Goal: Task Accomplishment & Management: Complete application form

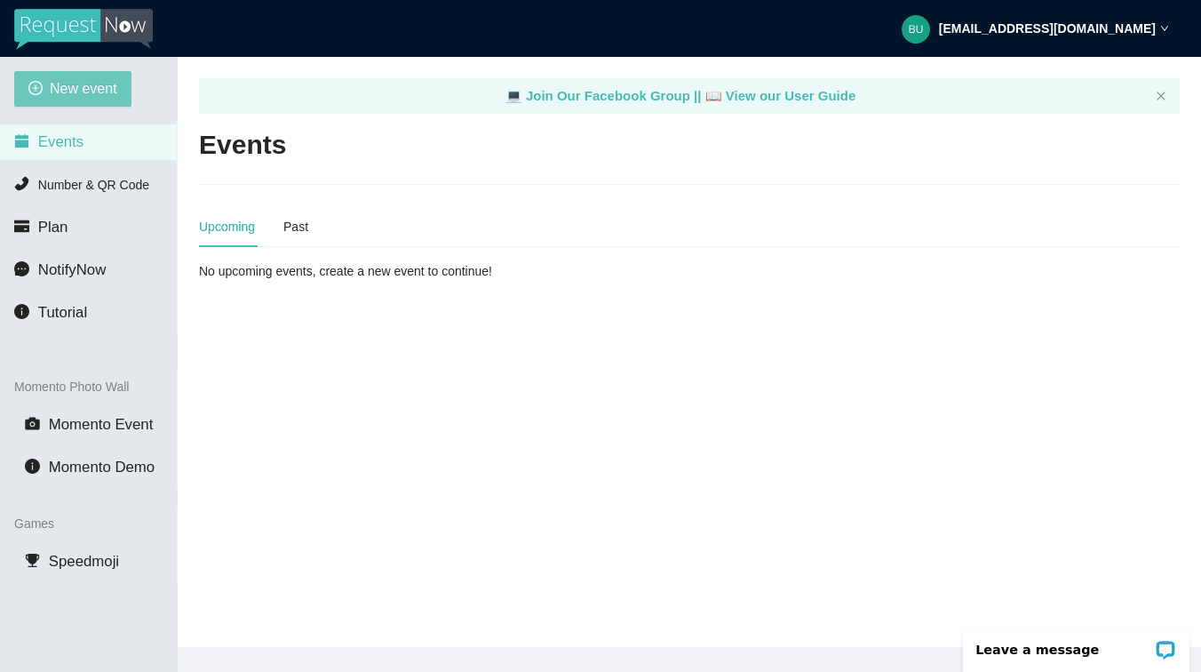
click at [89, 92] on span "New event" at bounding box center [84, 88] width 68 height 22
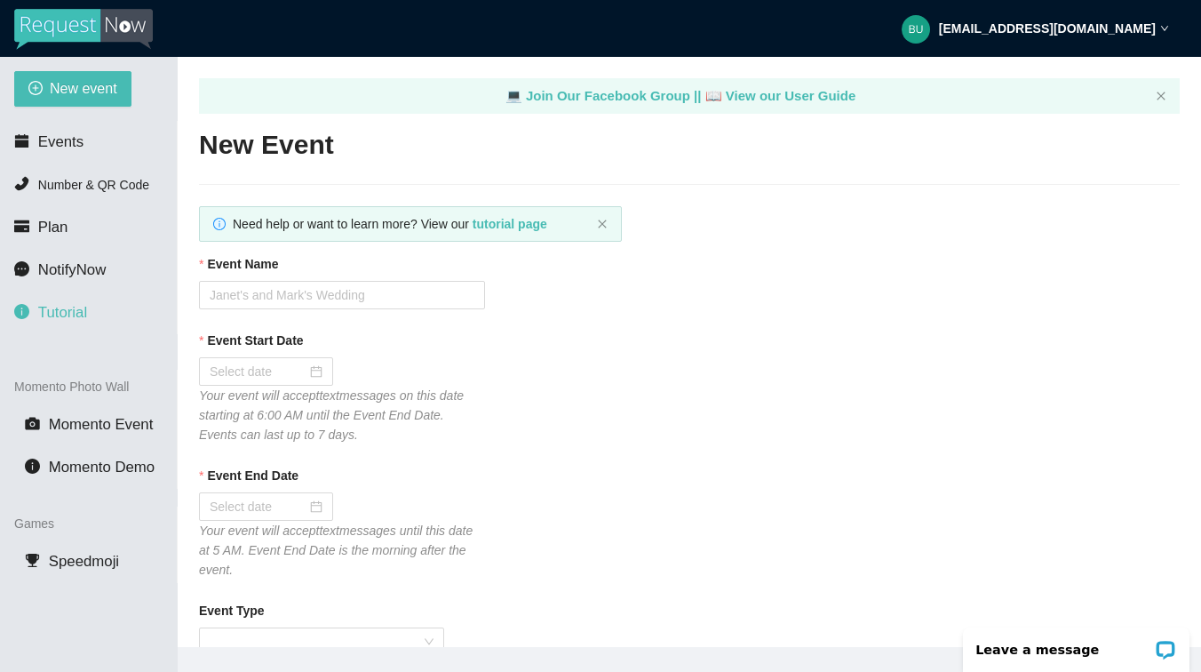
click at [70, 306] on span "Tutorial" at bounding box center [62, 312] width 49 height 17
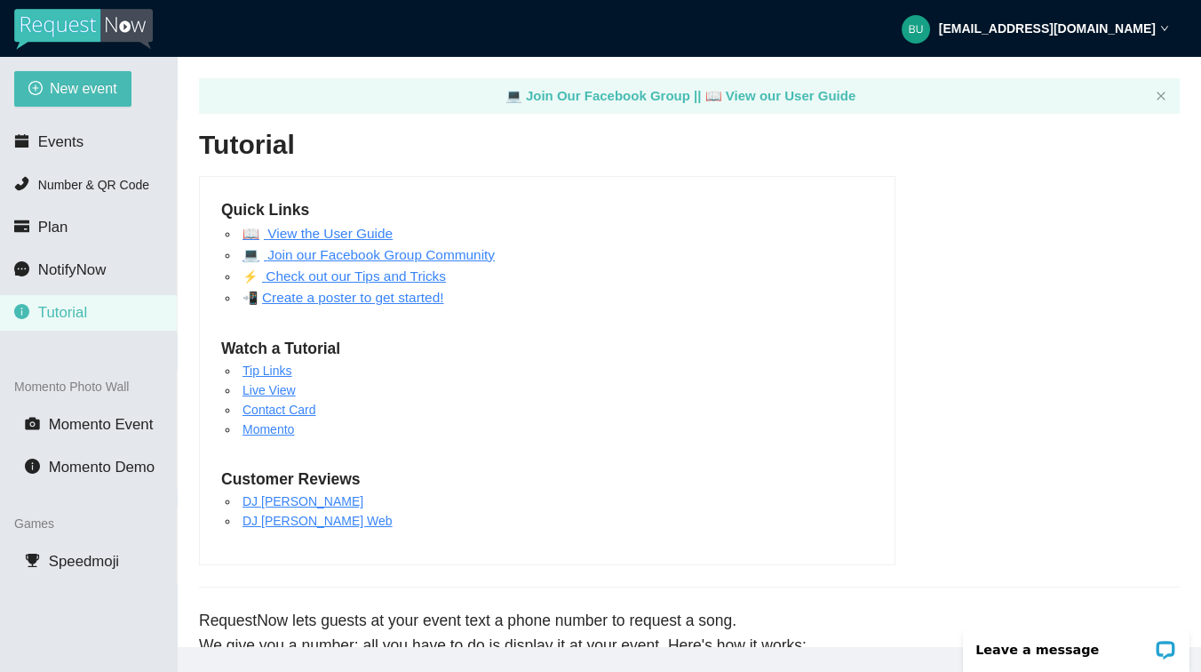
click at [376, 302] on link "Create a poster to get started!" at bounding box center [352, 297] width 181 height 15
click at [354, 297] on link "Create a poster to get started!" at bounding box center [352, 297] width 181 height 15
click at [67, 140] on span "Events" at bounding box center [60, 141] width 45 height 17
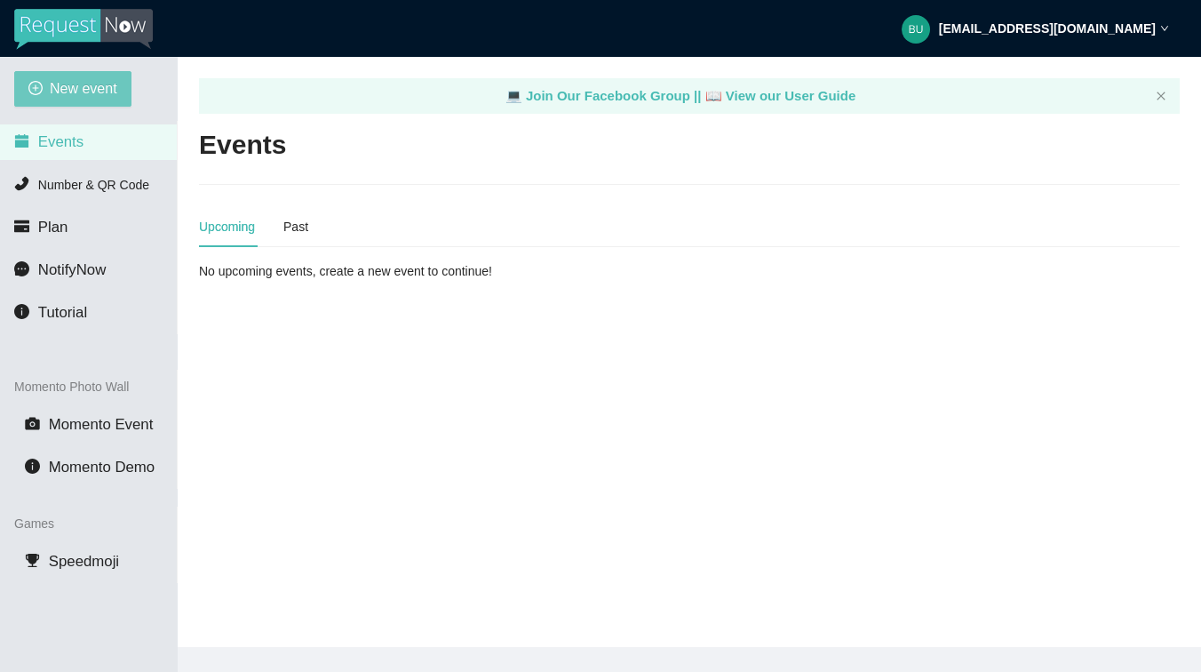
click at [75, 89] on span "New event" at bounding box center [84, 88] width 68 height 22
type textarea "https://virtualdj.com/ask/DJ_Spinz"
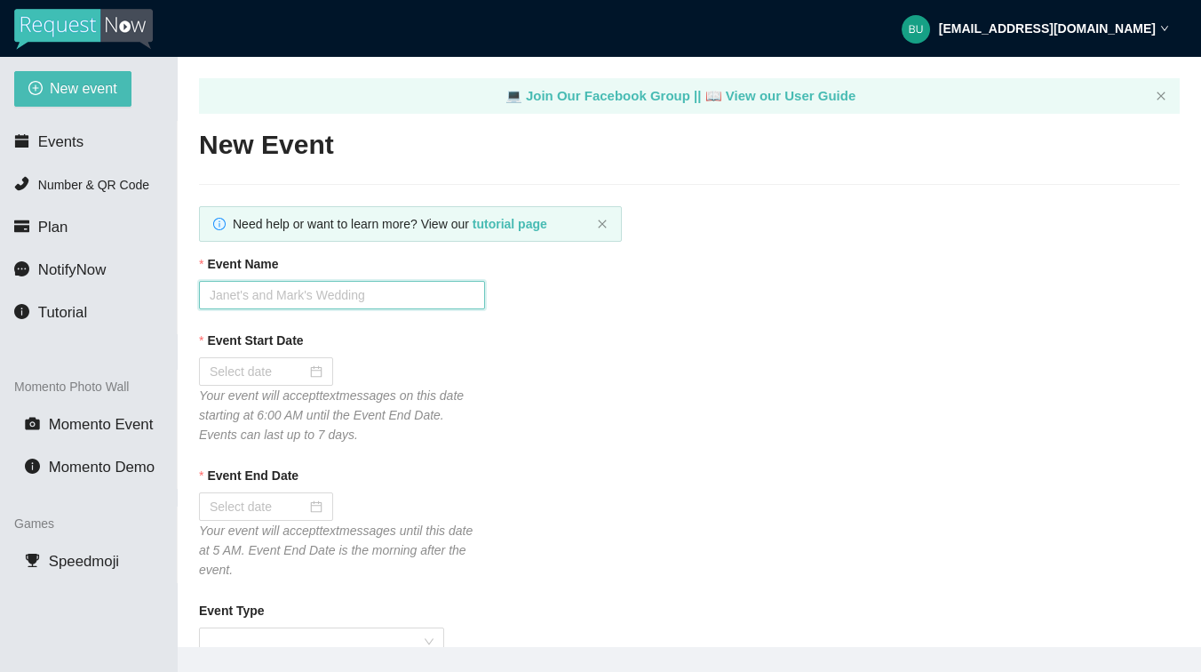
click at [270, 298] on input "Event Name" at bounding box center [342, 295] width 286 height 28
type input "KAYS PLACE"
click at [306, 372] on div at bounding box center [266, 372] width 113 height 20
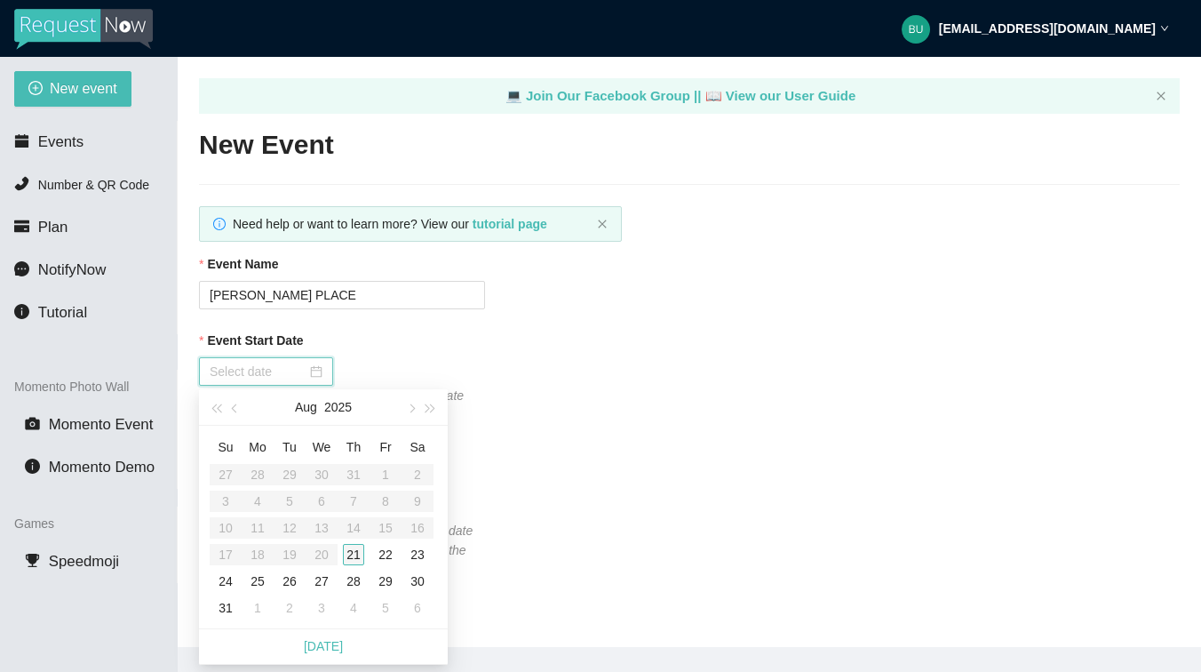
type input "08/21/2025"
click at [353, 553] on div "21" at bounding box center [353, 554] width 21 height 21
type input "08/22/2025"
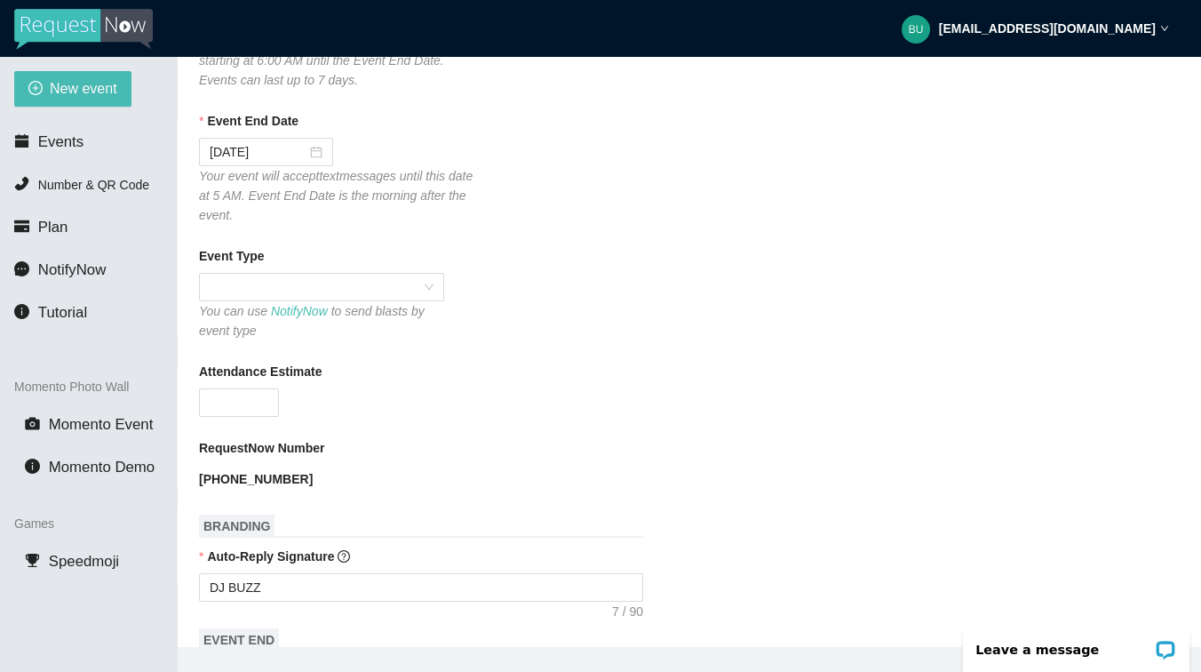
scroll to position [355, 0]
click at [425, 282] on span at bounding box center [322, 286] width 224 height 27
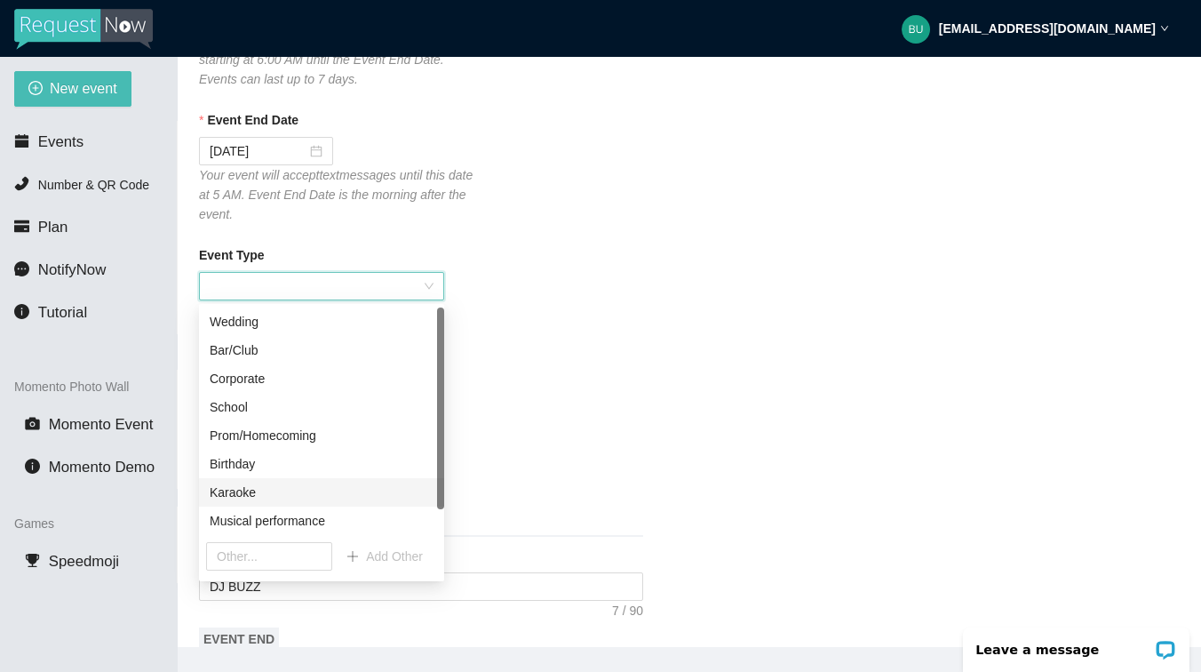
click at [246, 490] on div "Karaoke" at bounding box center [322, 492] width 224 height 20
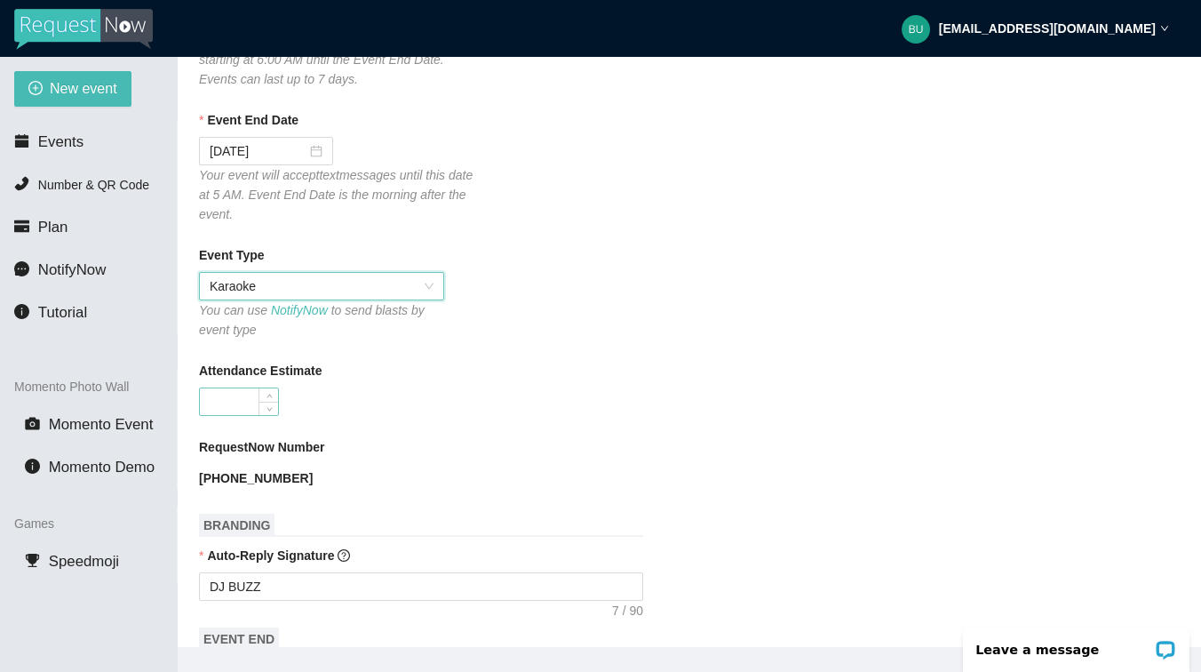
click at [240, 392] on input "Attendance Estimate" at bounding box center [239, 401] width 78 height 27
type input "60"
click at [732, 493] on form "Event Name KAYS PLACE Event Start Date 08/21/2025 Your event will accept text m…" at bounding box center [689, 621] width 981 height 1445
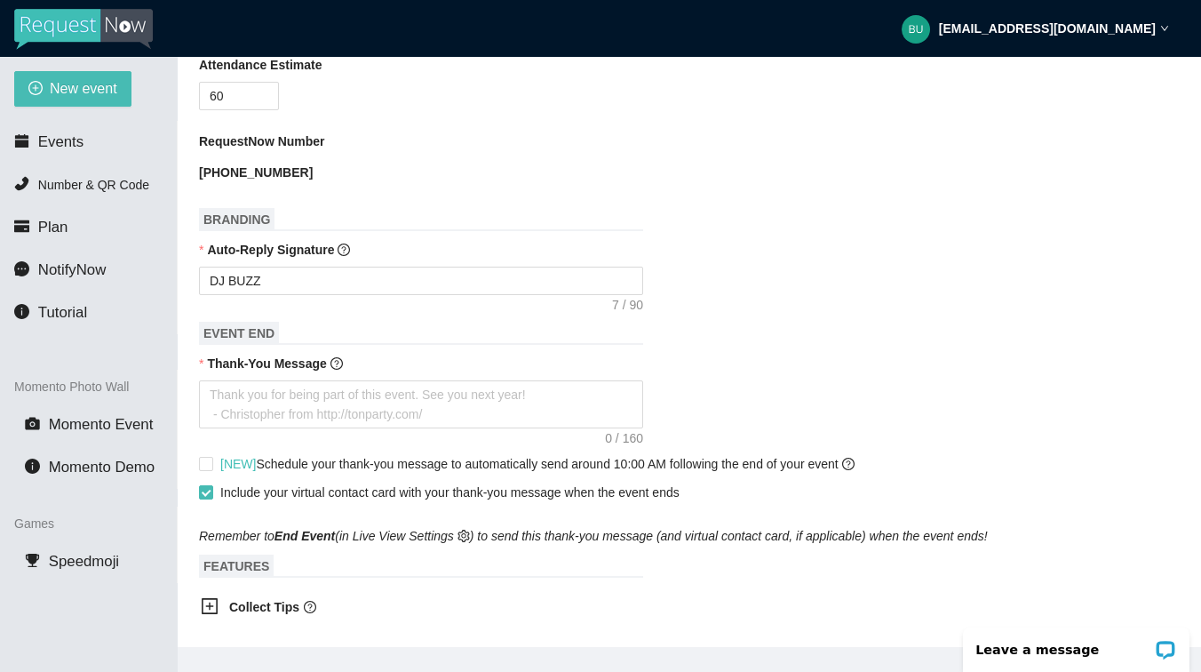
scroll to position [675, 0]
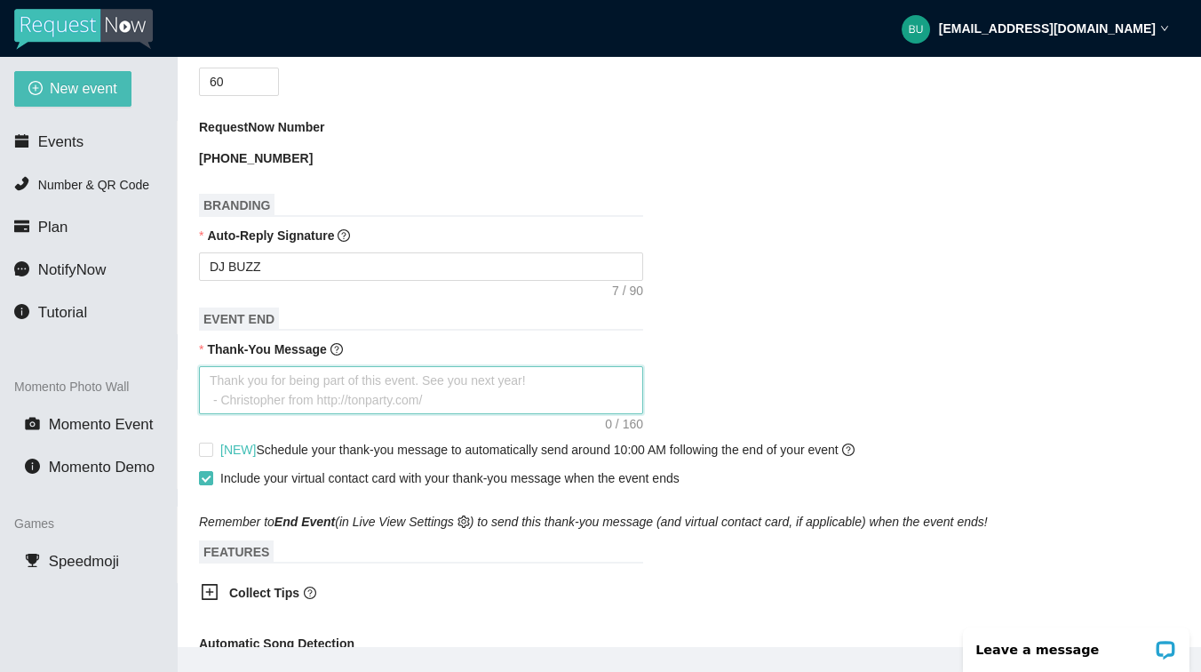
click at [281, 403] on textarea "Thank-You Message" at bounding box center [421, 390] width 444 height 48
type textarea "T"
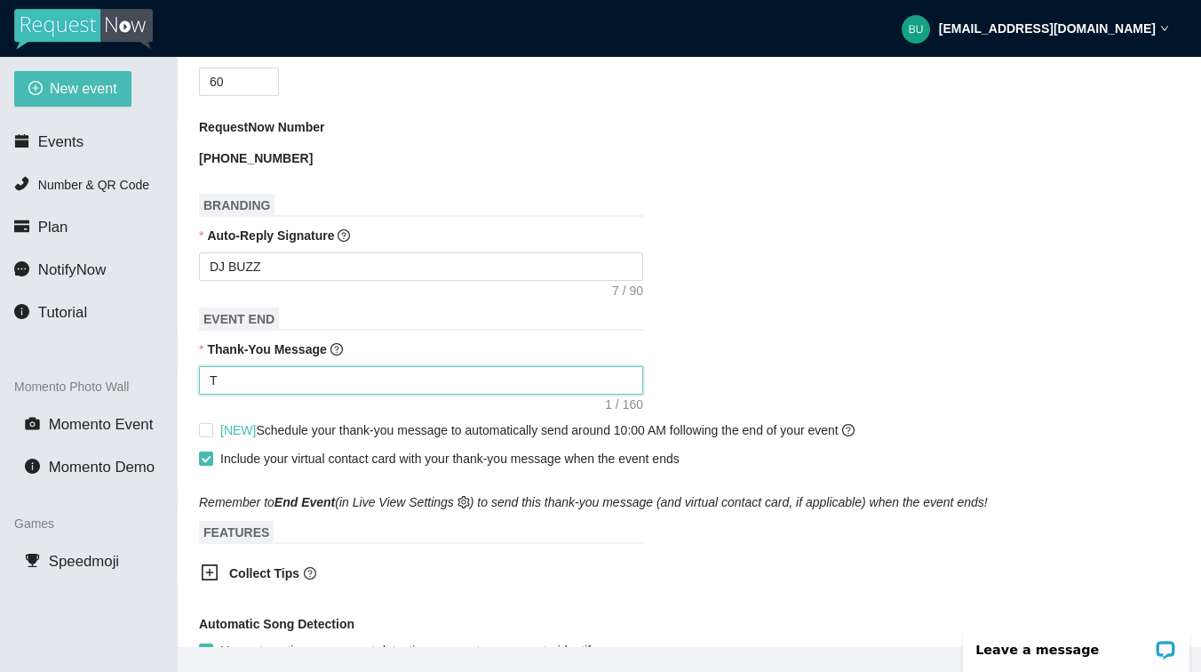
type textarea "Th"
type textarea "Tha"
type textarea "Than"
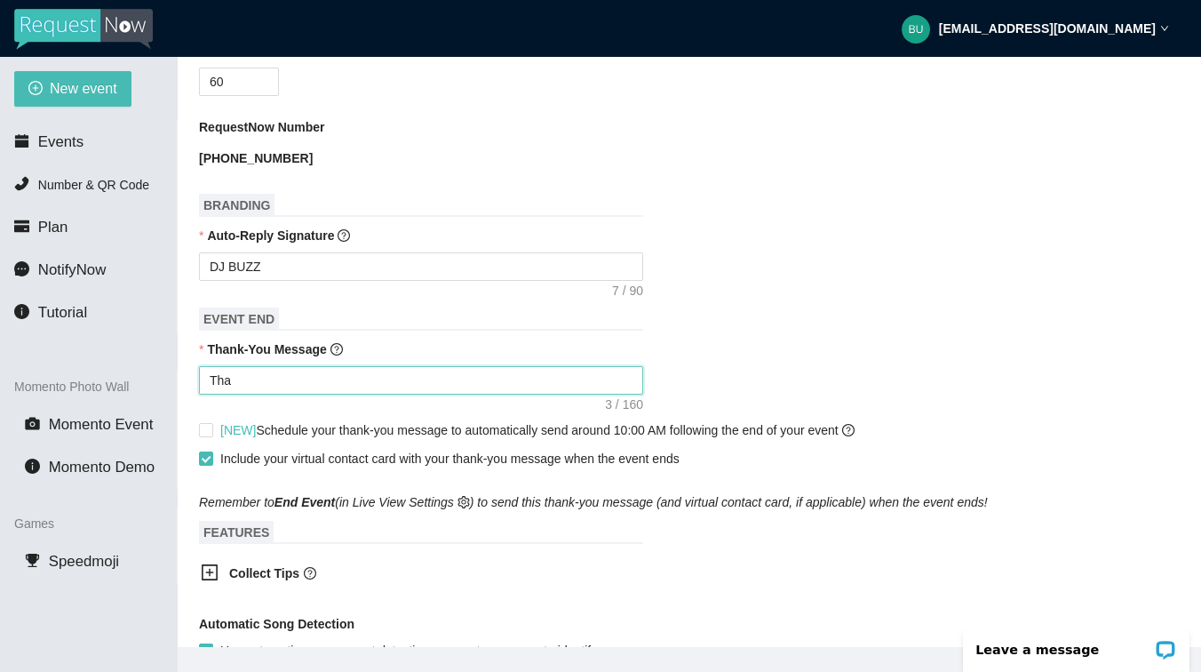
type textarea "Than"
type textarea "Thank"
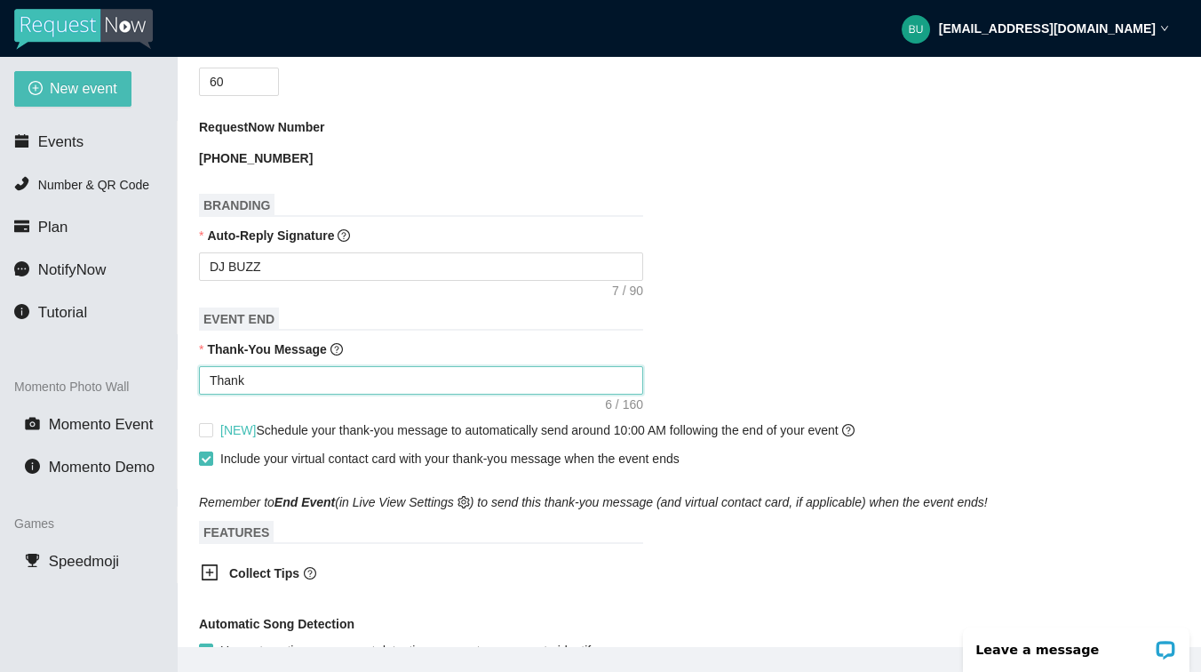
type textarea "Thank y"
type textarea "Thank yo"
type textarea "Thank you"
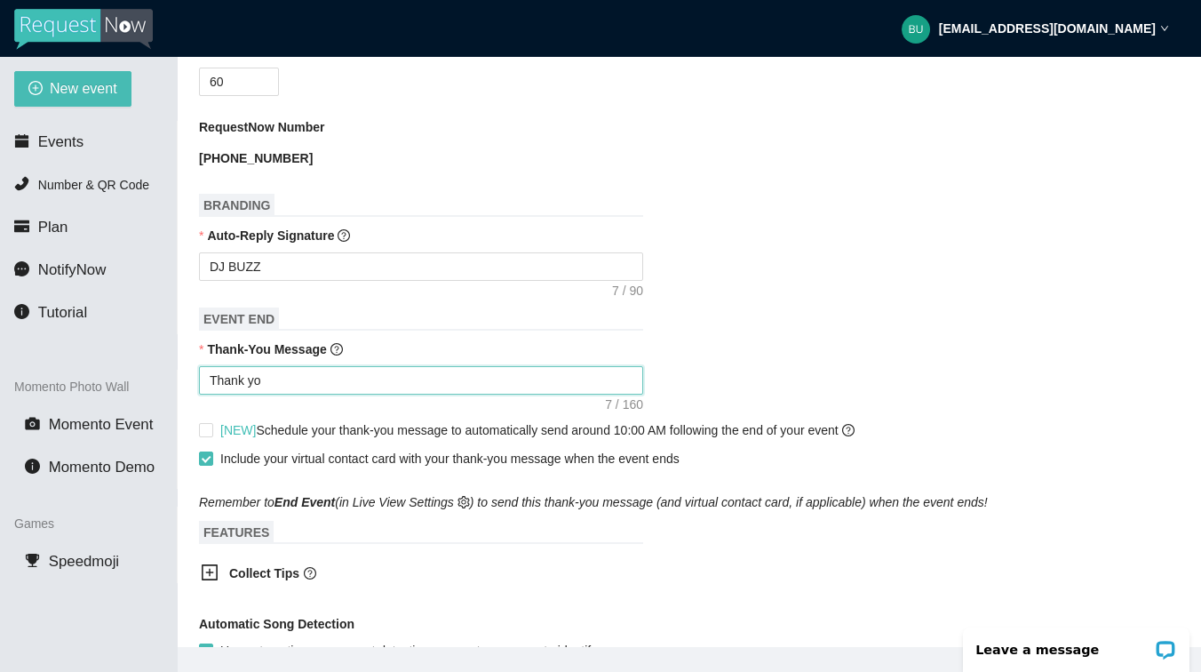
type textarea "Thank you"
type textarea "Thank you f"
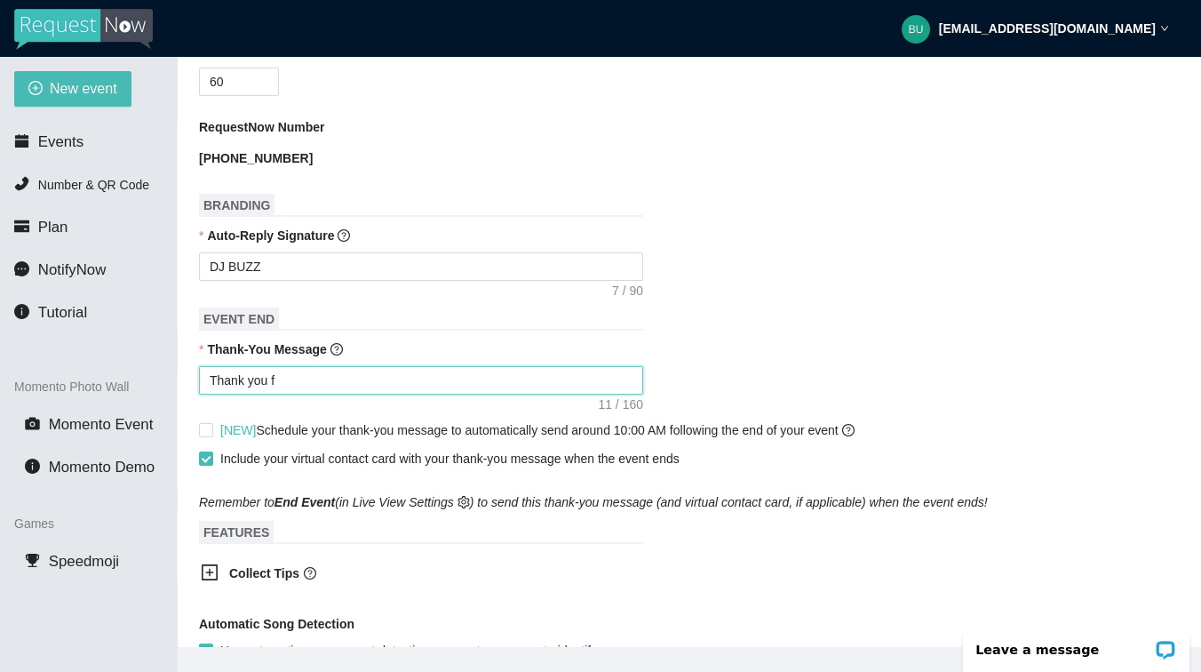
type textarea "Thank you fo"
type textarea "Thank you for"
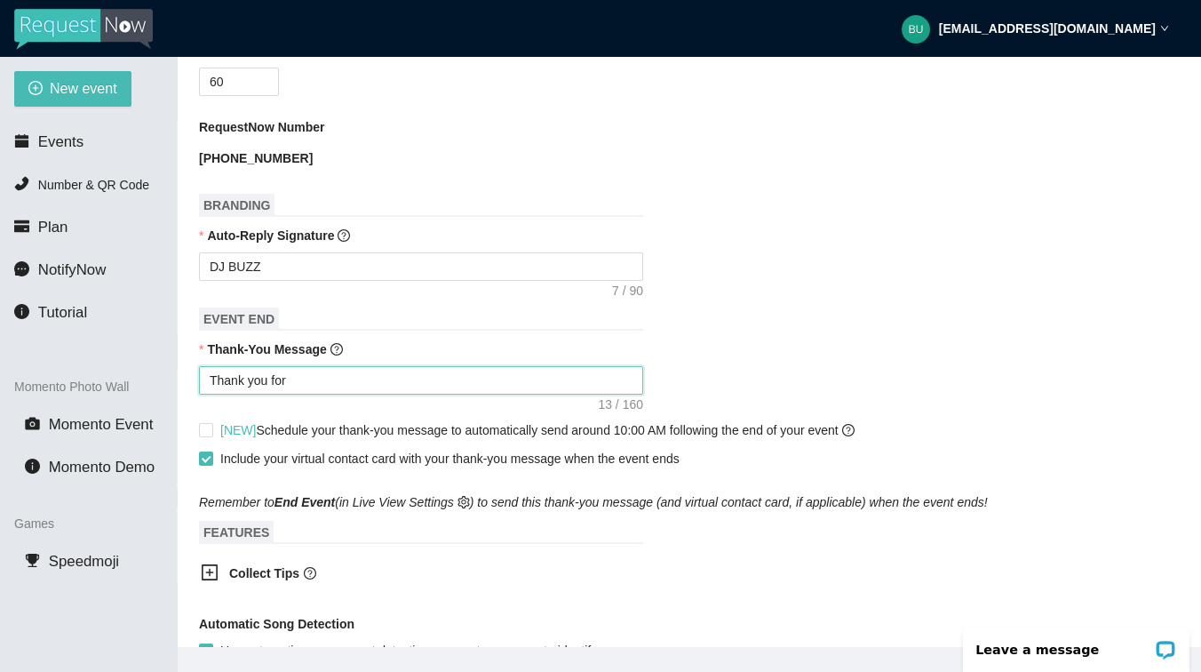
type textarea "Thank you for"
type textarea "Thank you for c"
type textarea "Thank you for co"
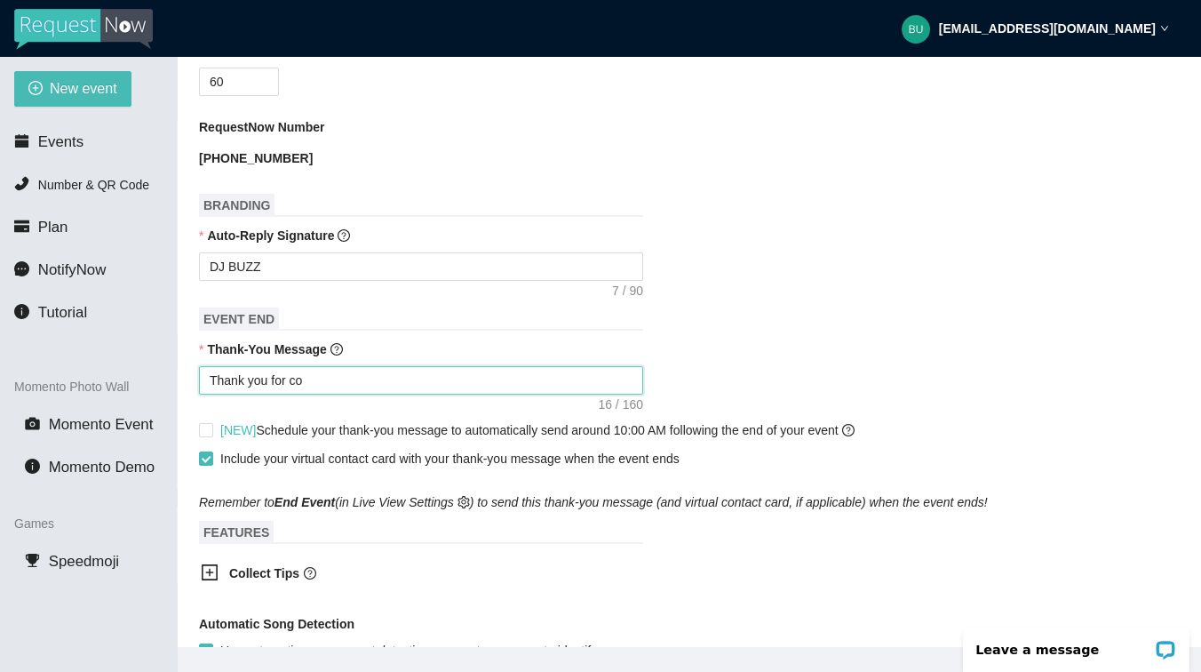
type textarea "Thank you for com"
type textarea "Thank you for comi"
type textarea "Thank you for comin"
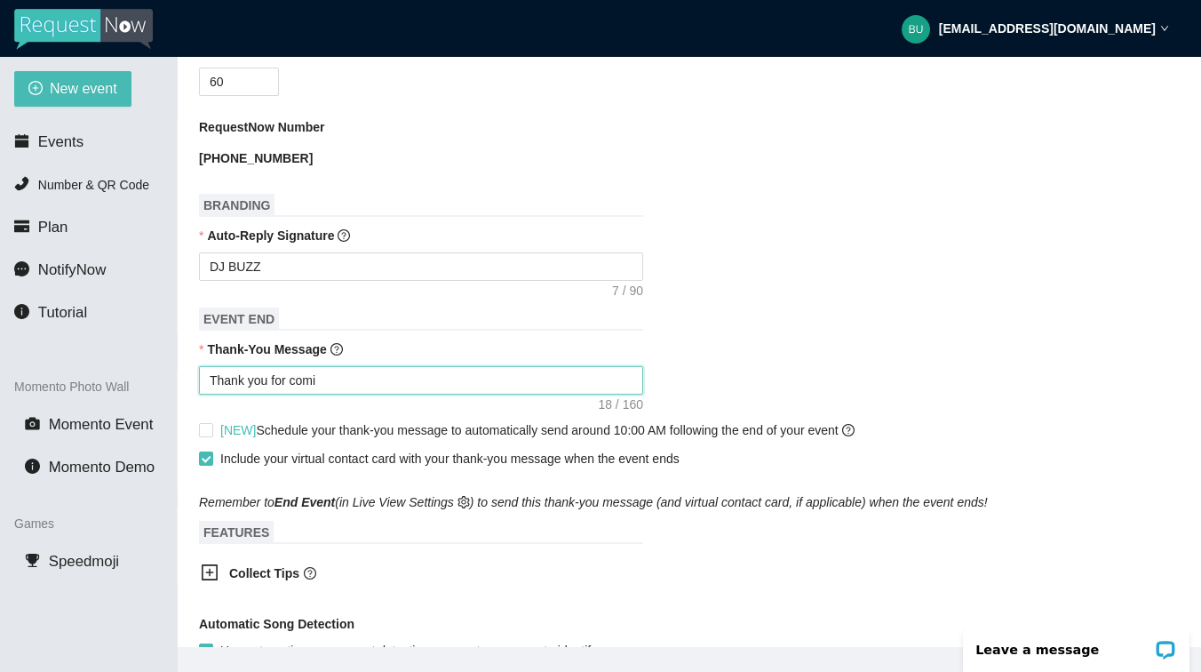
type textarea "Thank you for comin"
type textarea "Thank you for coming"
type textarea "Thank you for coming."
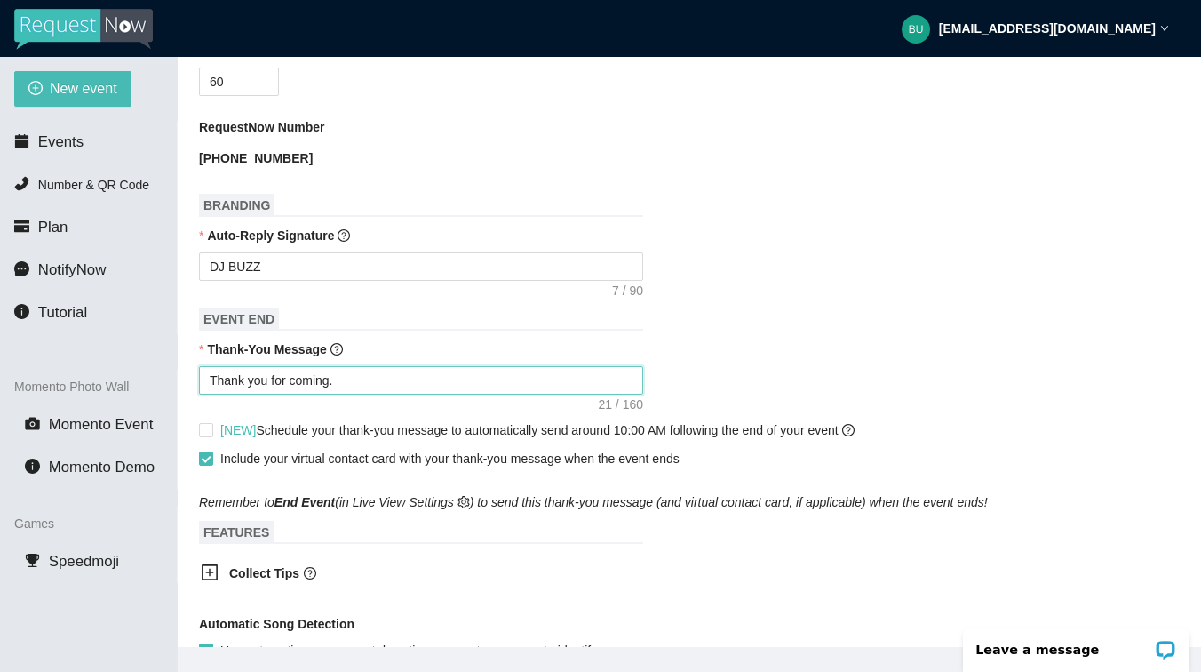
type textarea "Thank you for coming."
click at [792, 346] on div "Thank-You Message" at bounding box center [689, 352] width 981 height 27
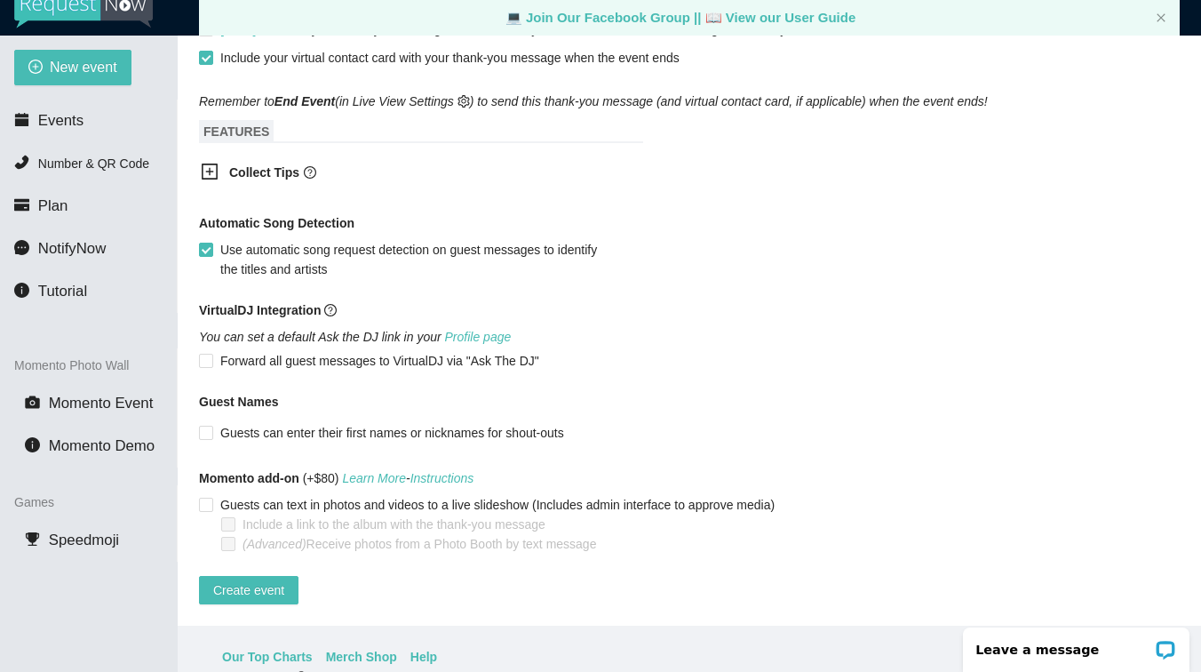
scroll to position [57, 0]
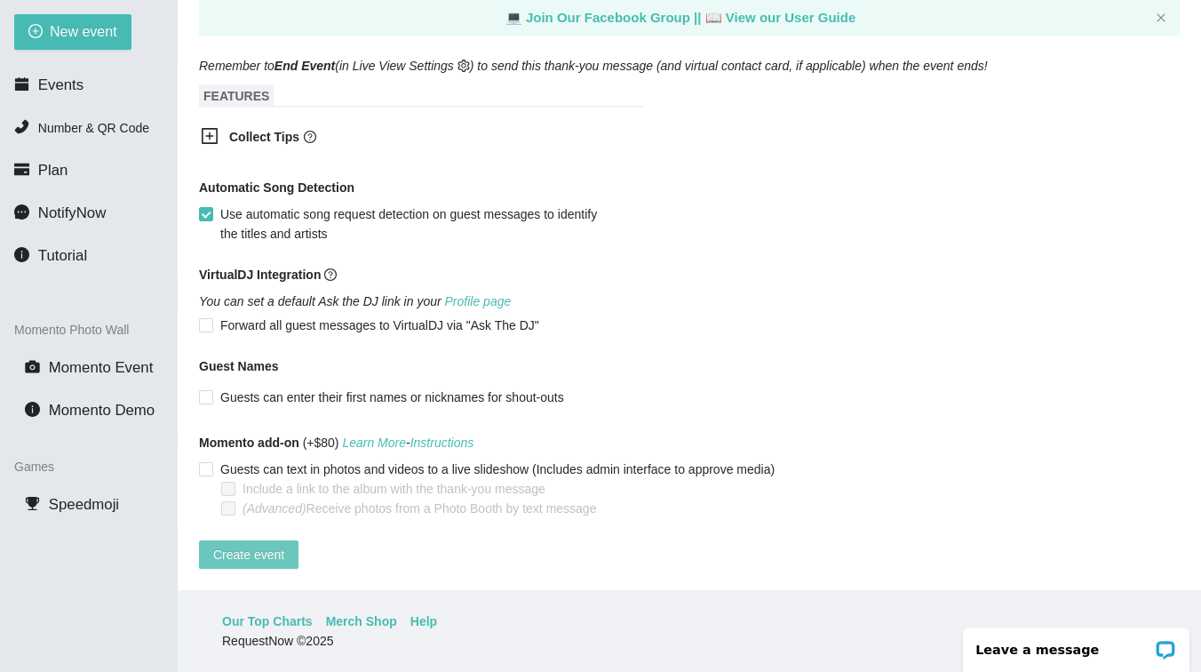
click at [256, 544] on span "Create event" at bounding box center [248, 554] width 71 height 20
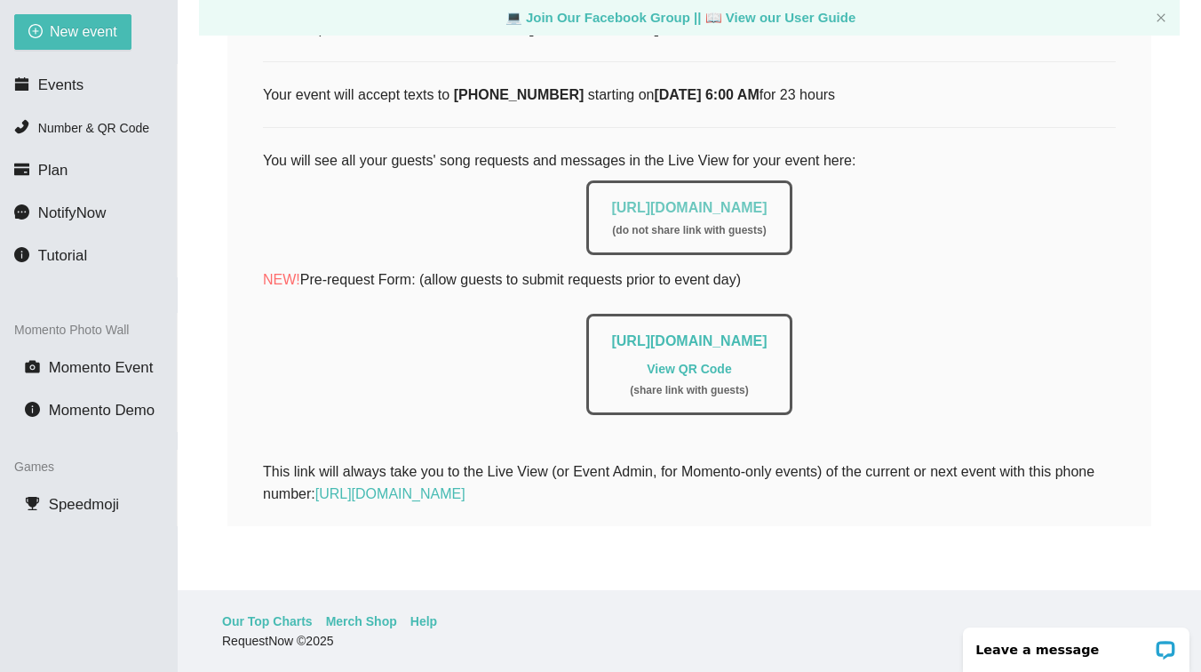
click at [667, 200] on link "https://app.requestnow.io/live/rqlpzpe" at bounding box center [688, 207] width 155 height 15
